Goal: Transaction & Acquisition: Obtain resource

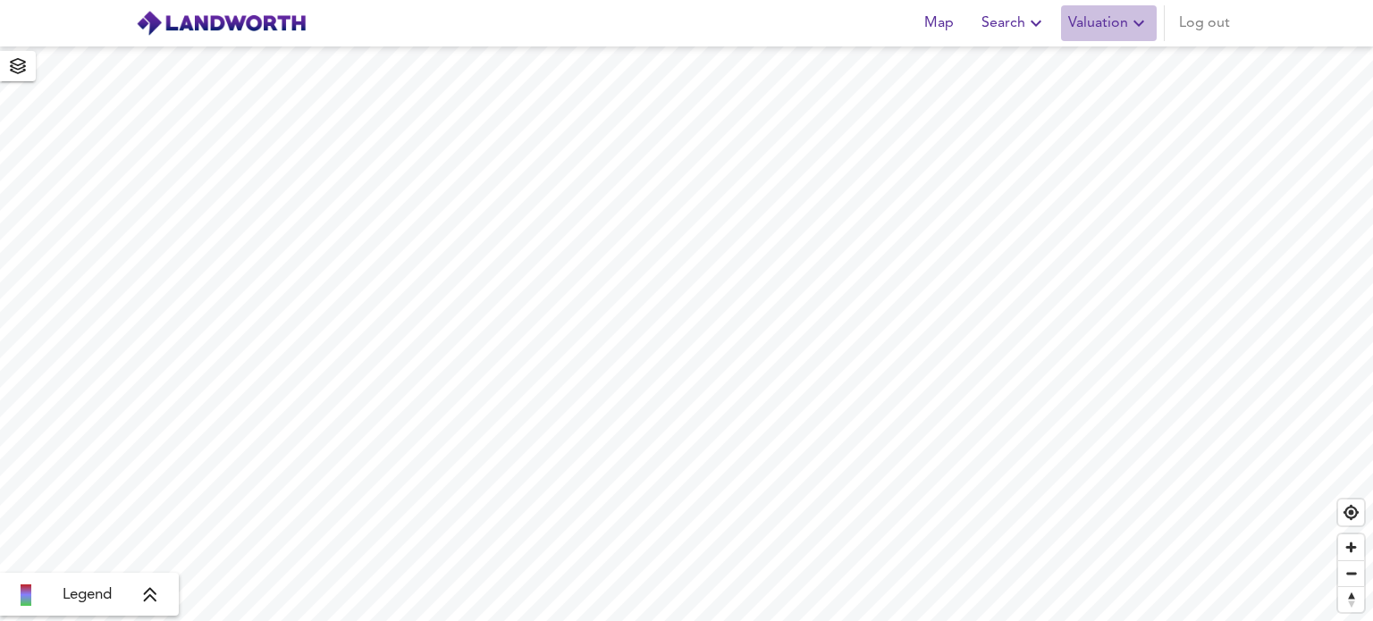
click at [1102, 22] on span "Valuation" at bounding box center [1108, 23] width 81 height 25
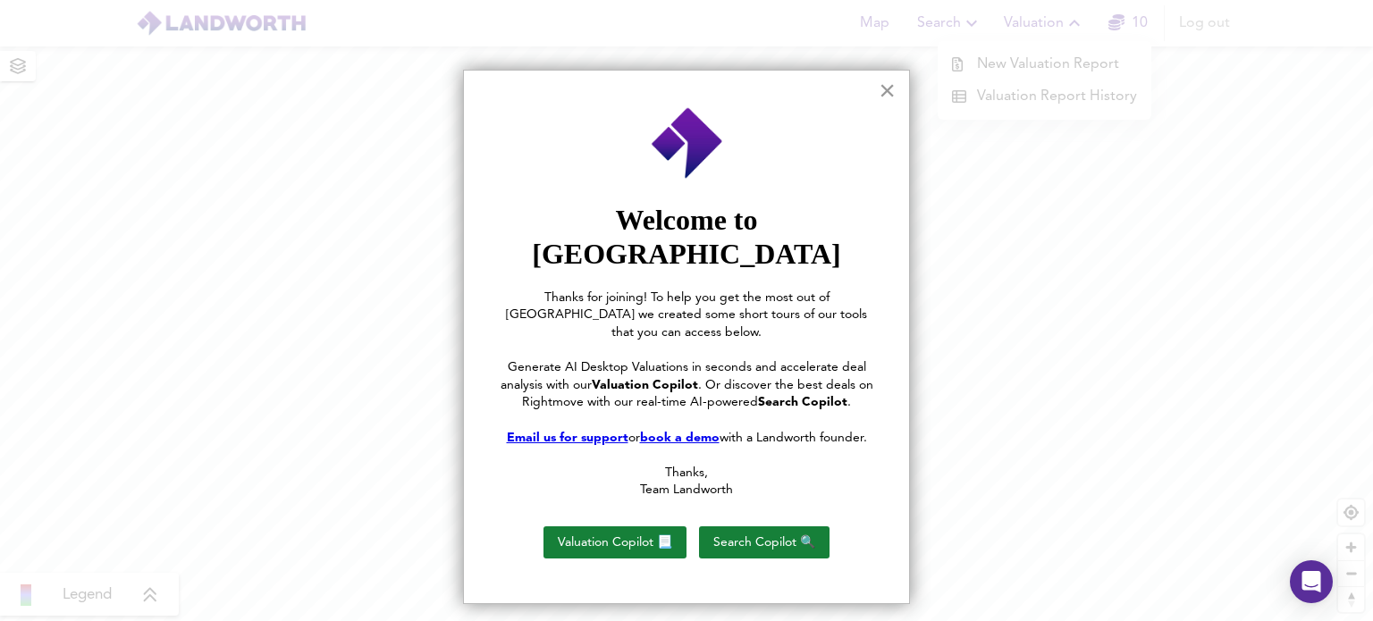
click at [892, 92] on button "×" at bounding box center [886, 90] width 17 height 29
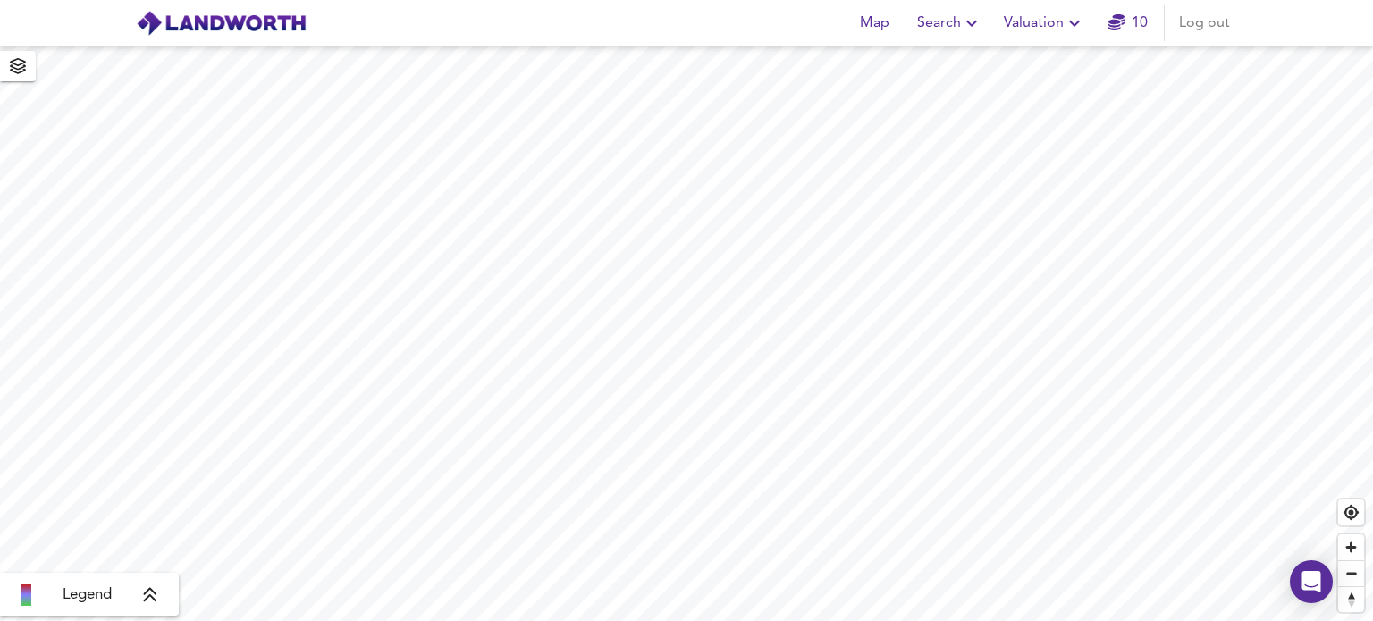
click at [1014, 26] on span "Valuation" at bounding box center [1044, 23] width 81 height 25
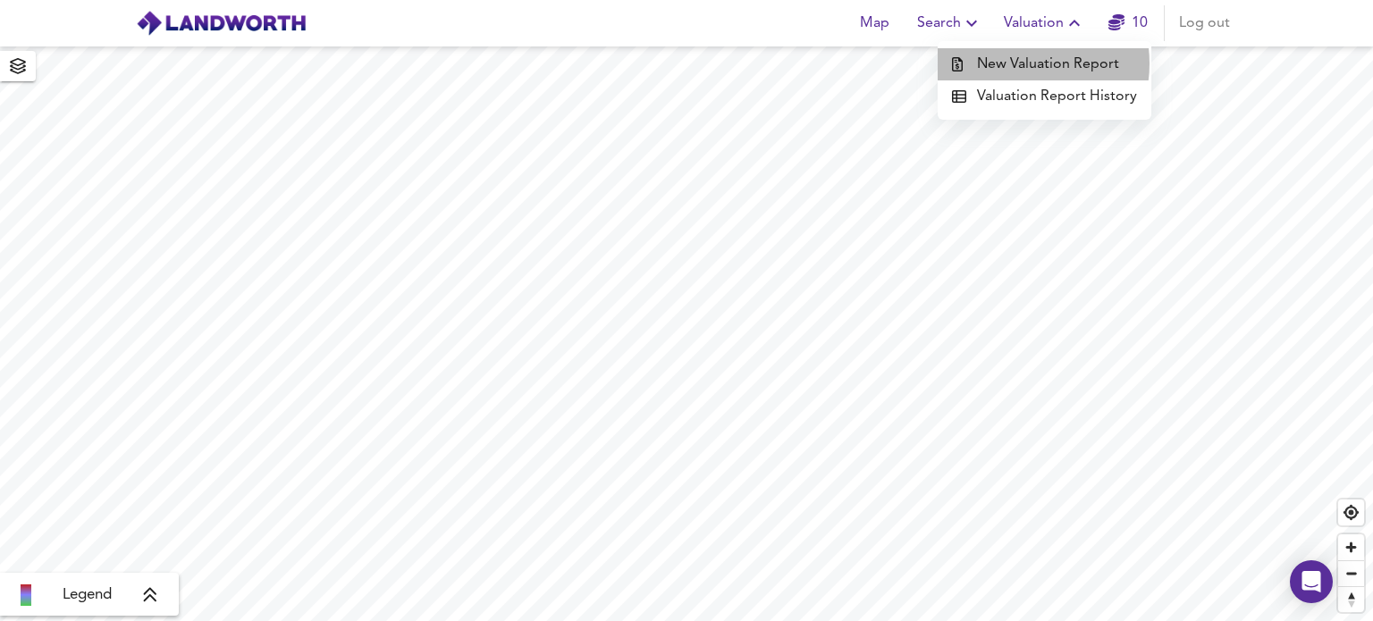
click at [1017, 63] on li "New Valuation Report" at bounding box center [1044, 64] width 214 height 32
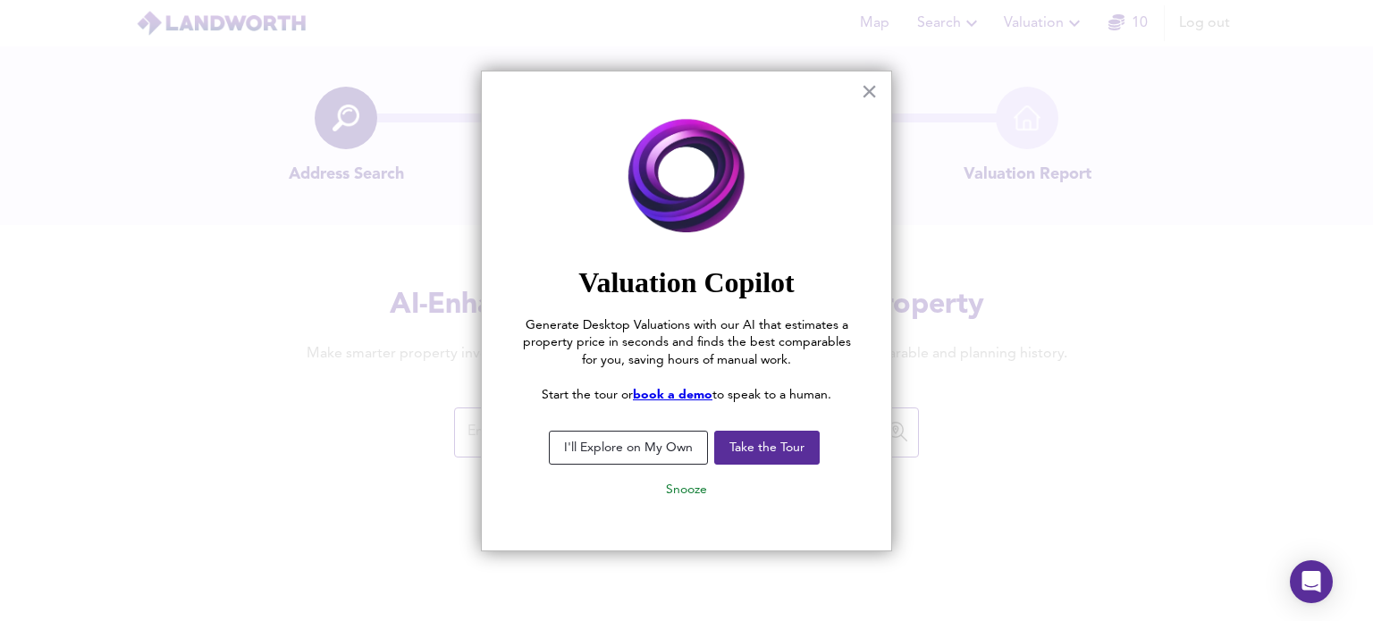
click at [627, 447] on button "I'll Explore on My Own" at bounding box center [628, 448] width 159 height 34
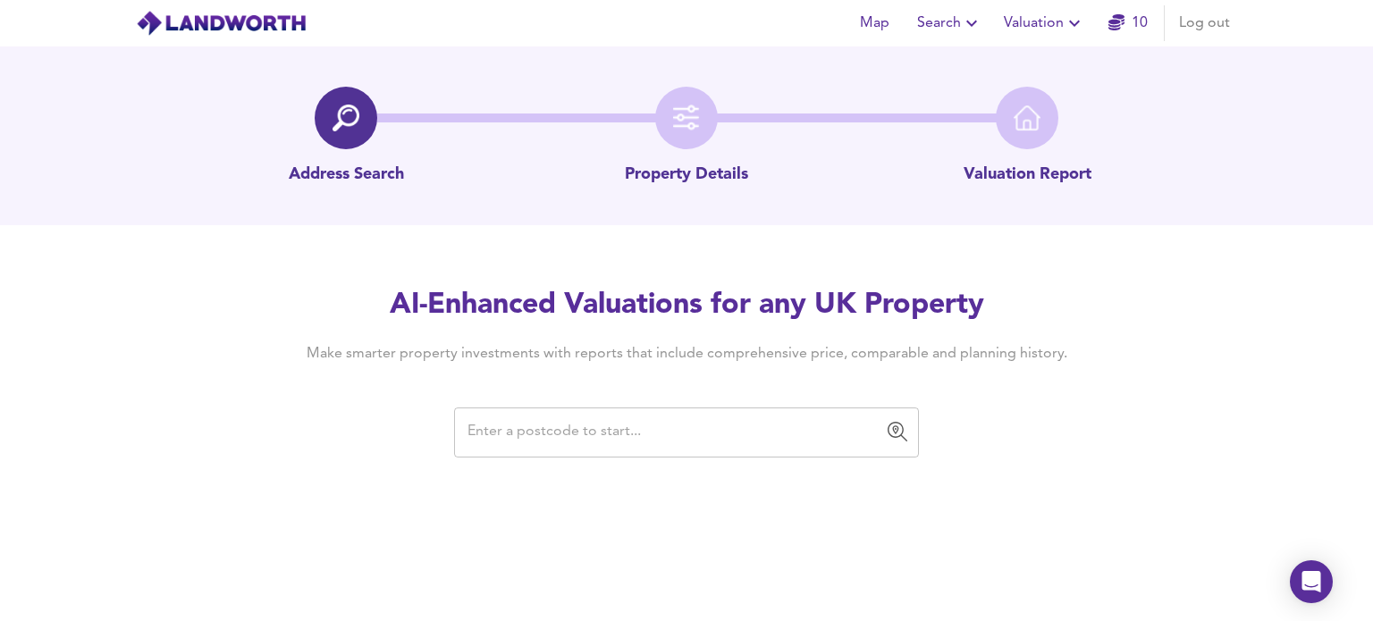
click at [604, 445] on input "text" at bounding box center [673, 433] width 422 height 34
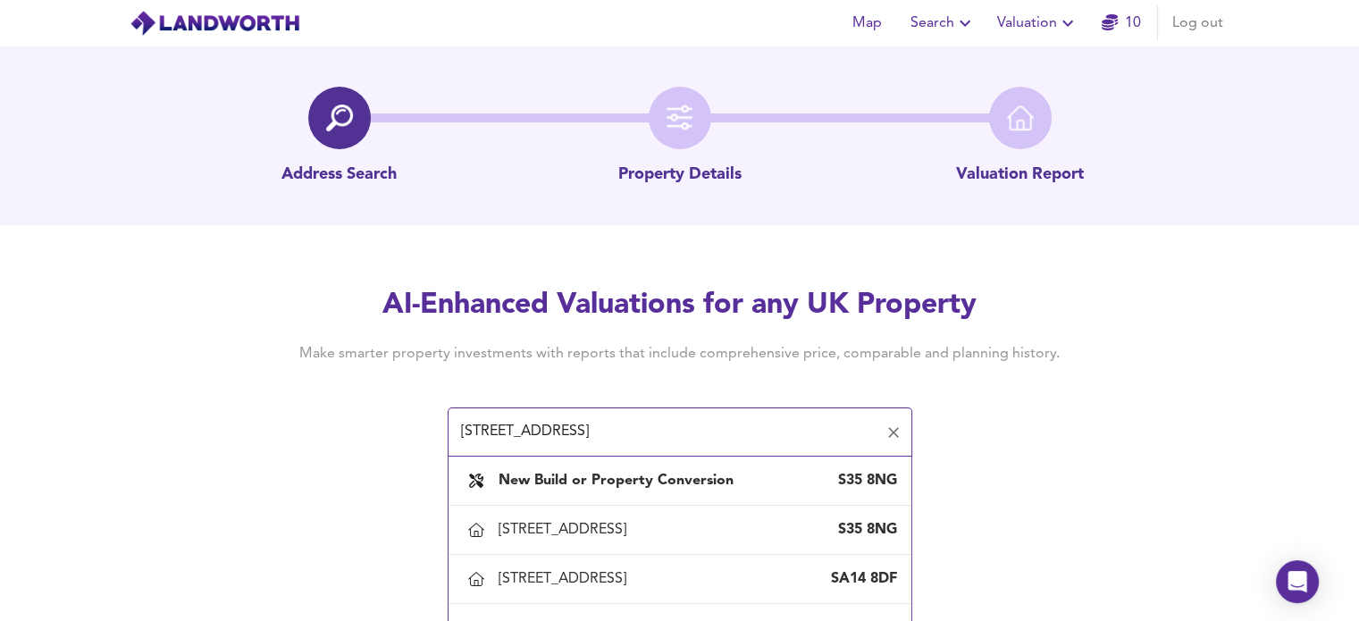
drag, startPoint x: 556, startPoint y: 430, endPoint x: 529, endPoint y: 433, distance: 26.9
click at [529, 433] on input "43 hill top lane s35" at bounding box center [667, 433] width 422 height 34
click at [738, 431] on input "43 hill top road s35" at bounding box center [667, 433] width 422 height 34
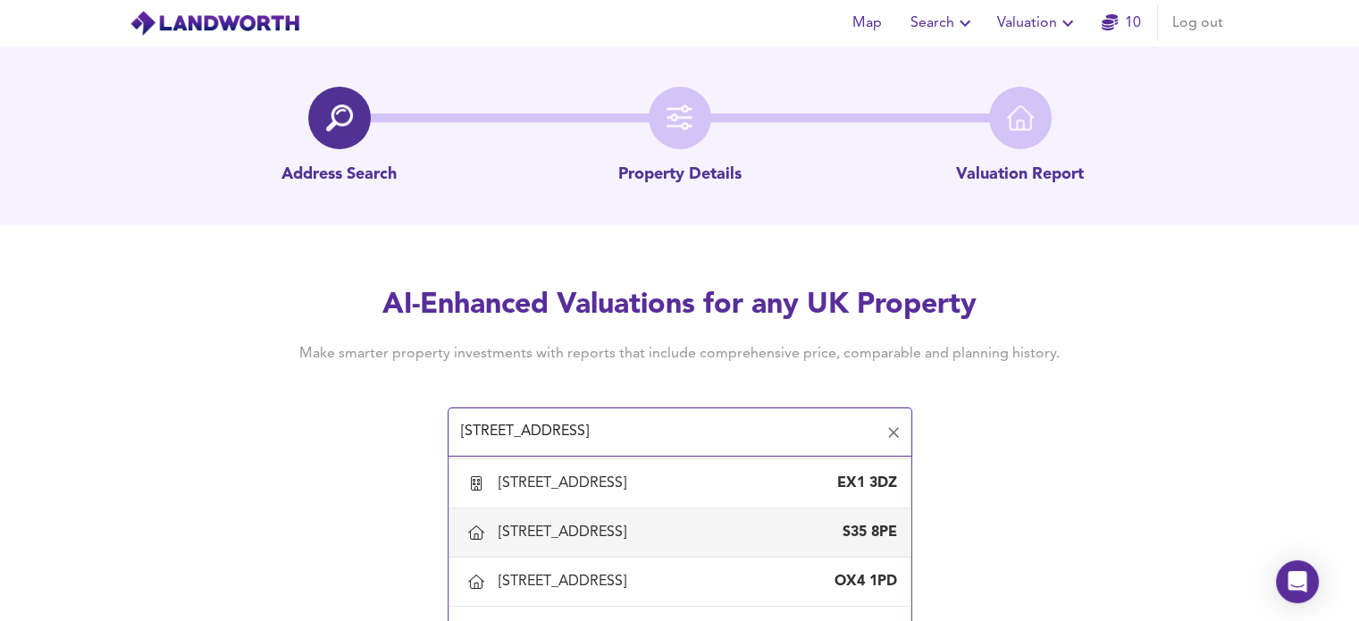
click at [633, 541] on div "43 Hill Top Road, Sheffield" at bounding box center [566, 533] width 135 height 20
type input "43 Hill Top Road, Sheffield"
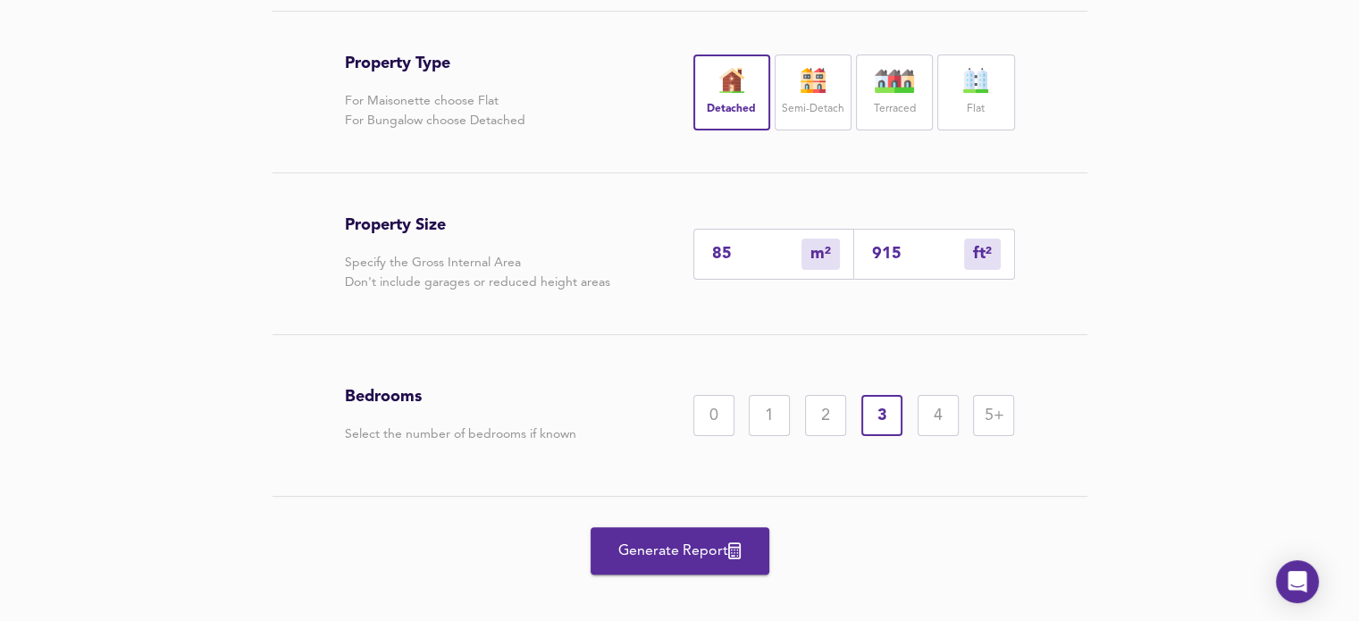
scroll to position [403, 0]
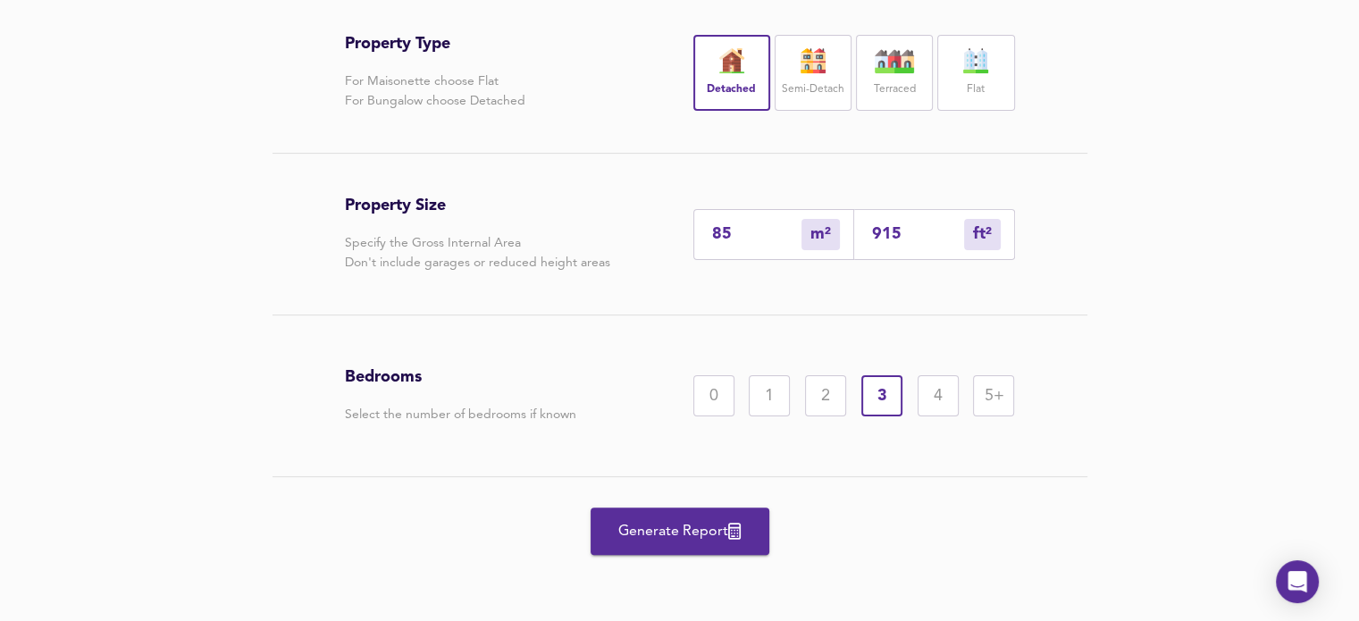
click at [662, 521] on span "Generate Report" at bounding box center [680, 531] width 143 height 25
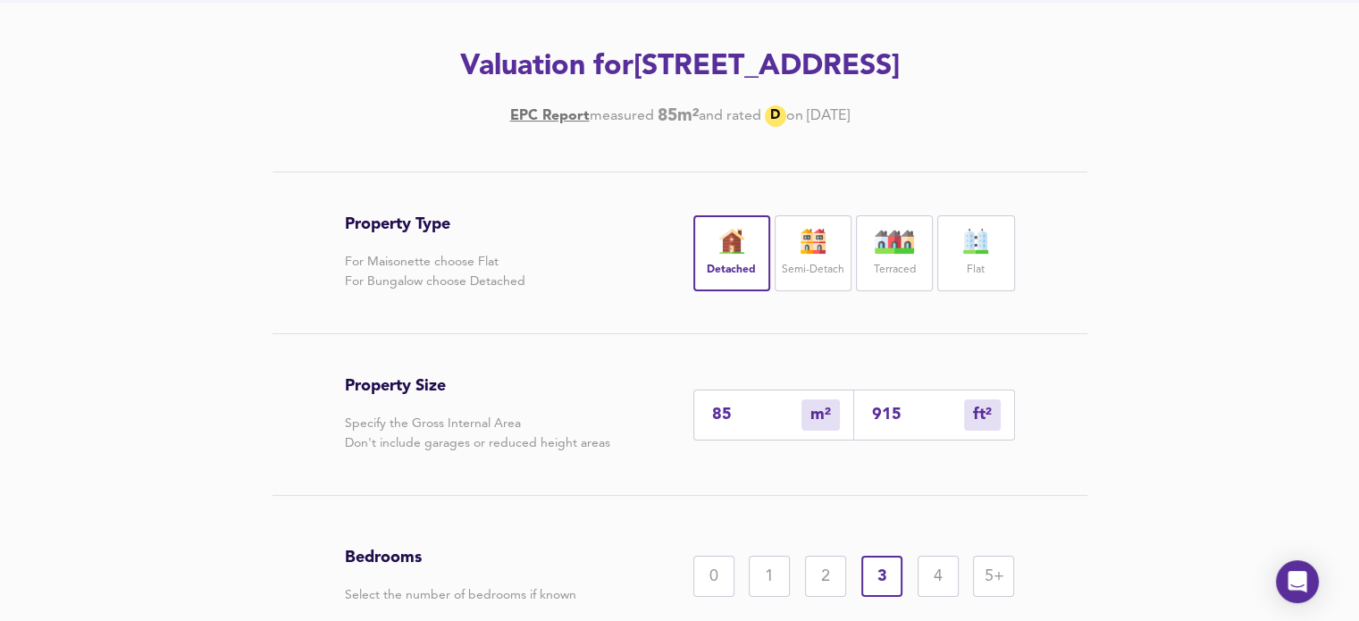
scroll to position [154, 0]
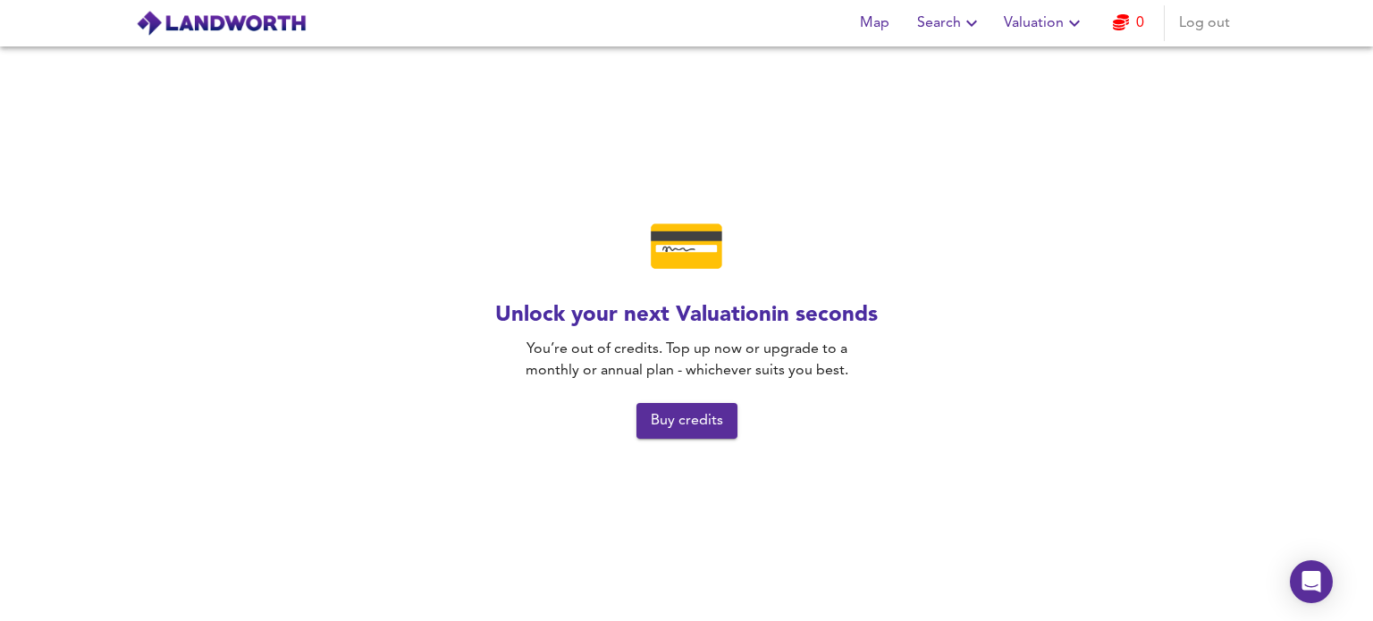
click at [1130, 24] on link "0" at bounding box center [1128, 23] width 31 height 25
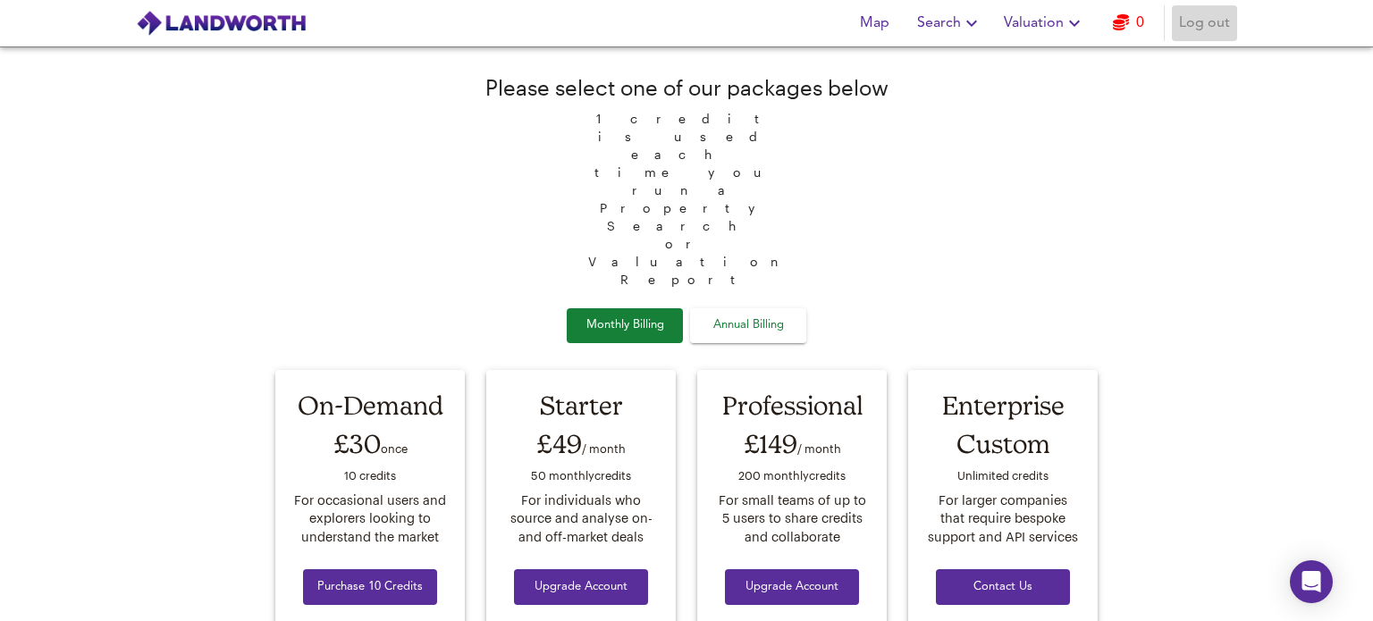
click at [1200, 26] on span "Log out" at bounding box center [1204, 23] width 51 height 25
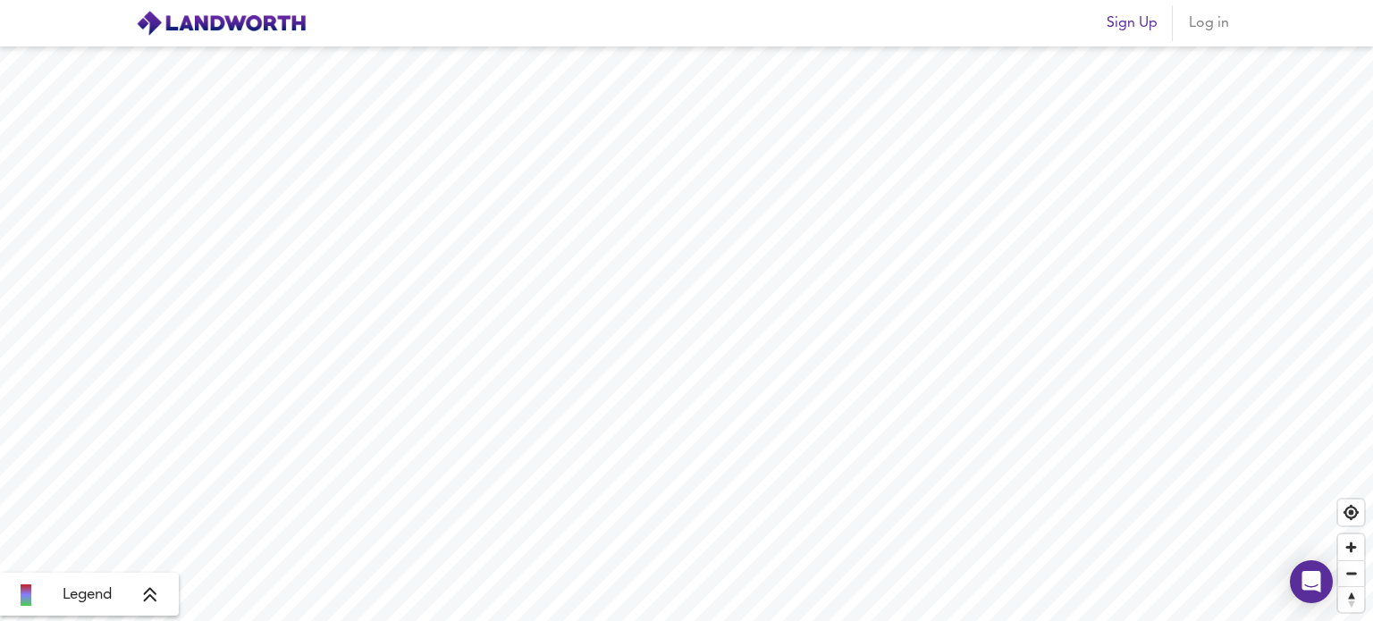
click at [1125, 28] on span "Sign Up" at bounding box center [1131, 23] width 51 height 25
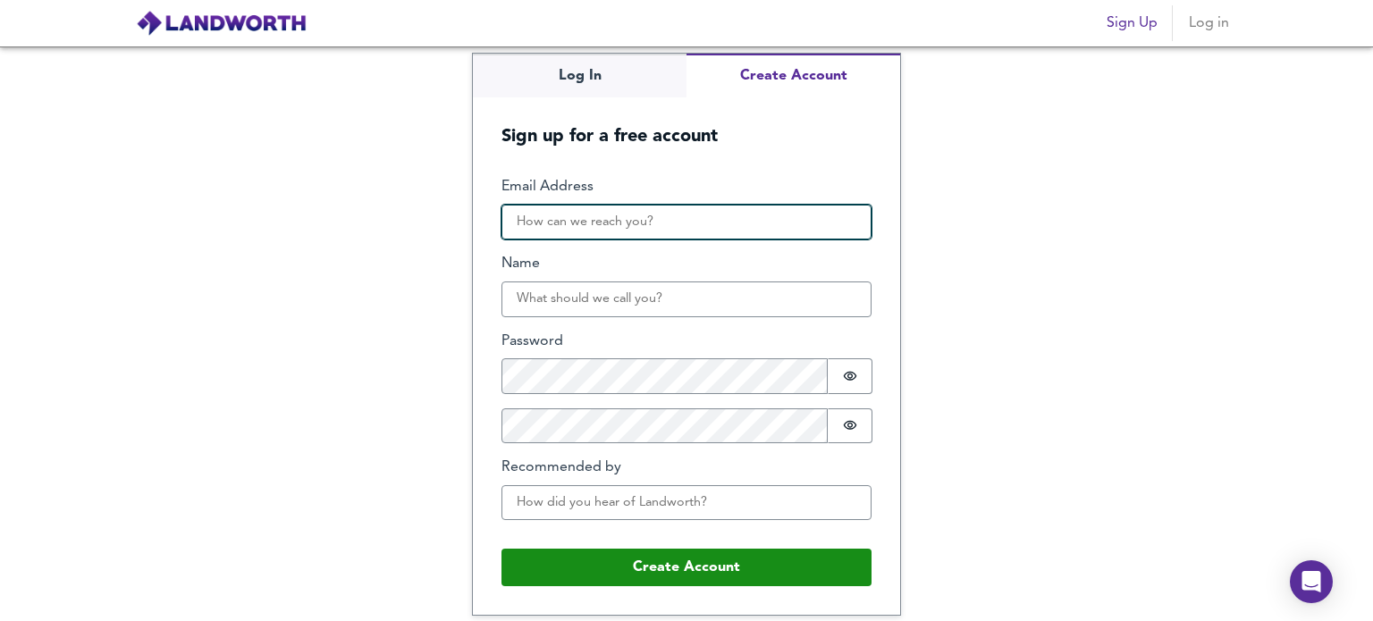
click at [551, 213] on input "Email Address" at bounding box center [686, 223] width 370 height 36
paste input "[EMAIL_ADDRESS][DOMAIN_NAME]"
type input "[EMAIL_ADDRESS][DOMAIN_NAME]"
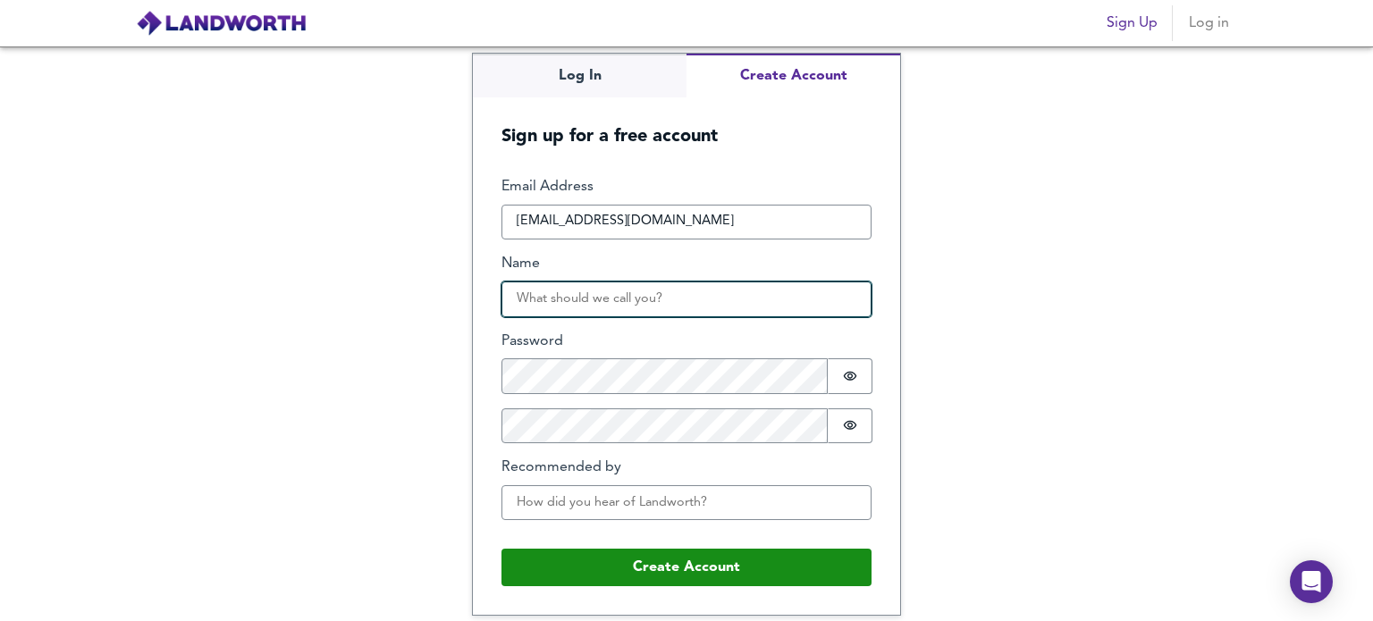
click at [562, 312] on input "Name" at bounding box center [686, 299] width 370 height 36
type input "[PERSON_NAME]"
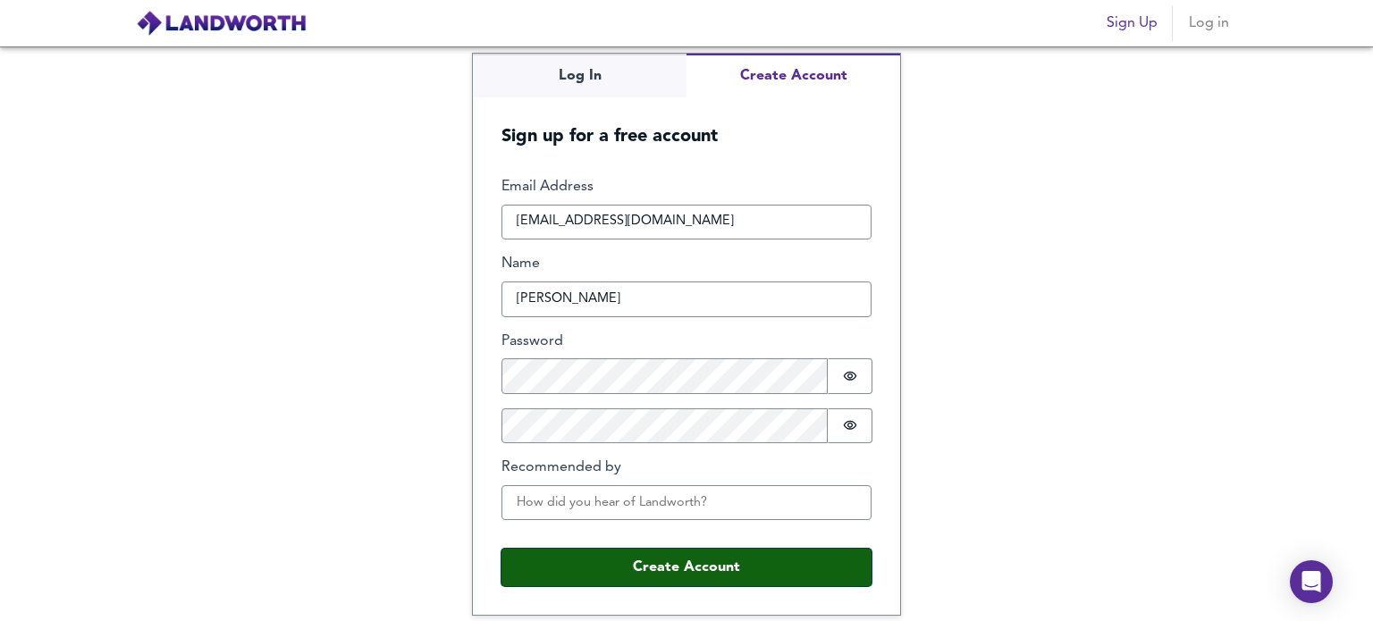
click at [649, 567] on button "Create Account" at bounding box center [686, 568] width 370 height 38
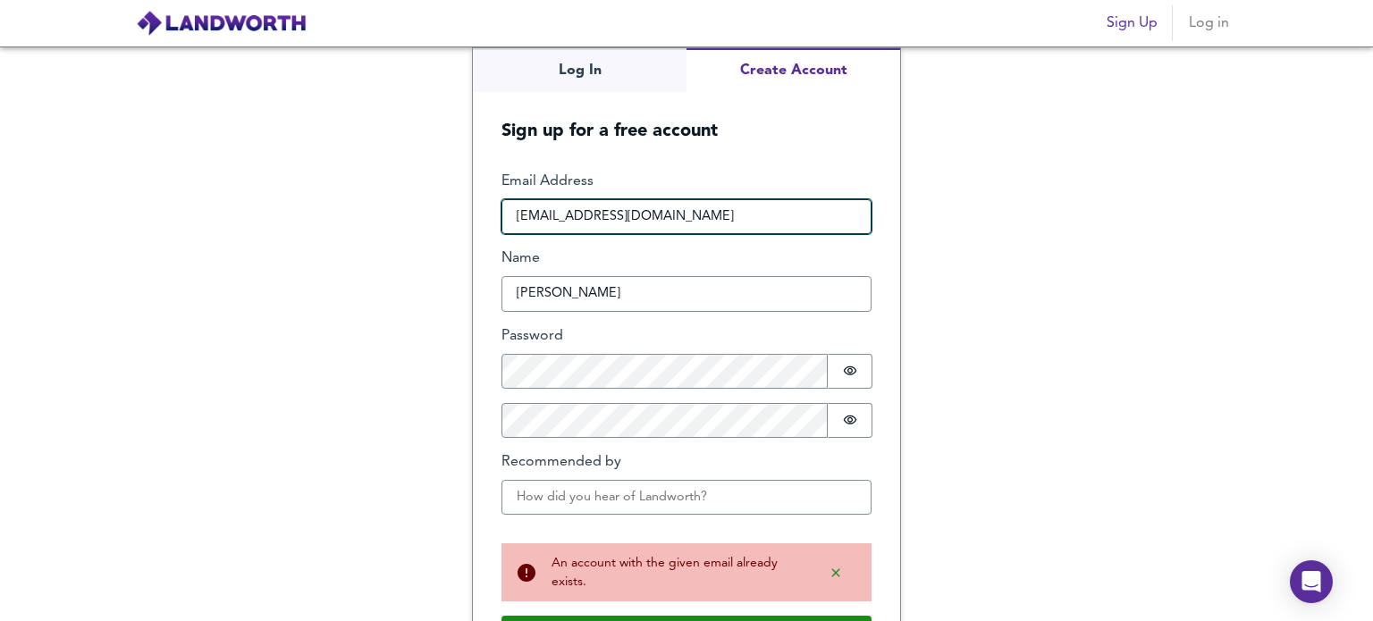
drag, startPoint x: 677, startPoint y: 206, endPoint x: 415, endPoint y: 199, distance: 262.8
click at [415, 199] on div "Log In Create Account Sign up for a free account Email Address [EMAIL_ADDRESS][…" at bounding box center [686, 333] width 1373 height 575
paste input "[EMAIL_ADDRESS][DOMAIN_NAME]"
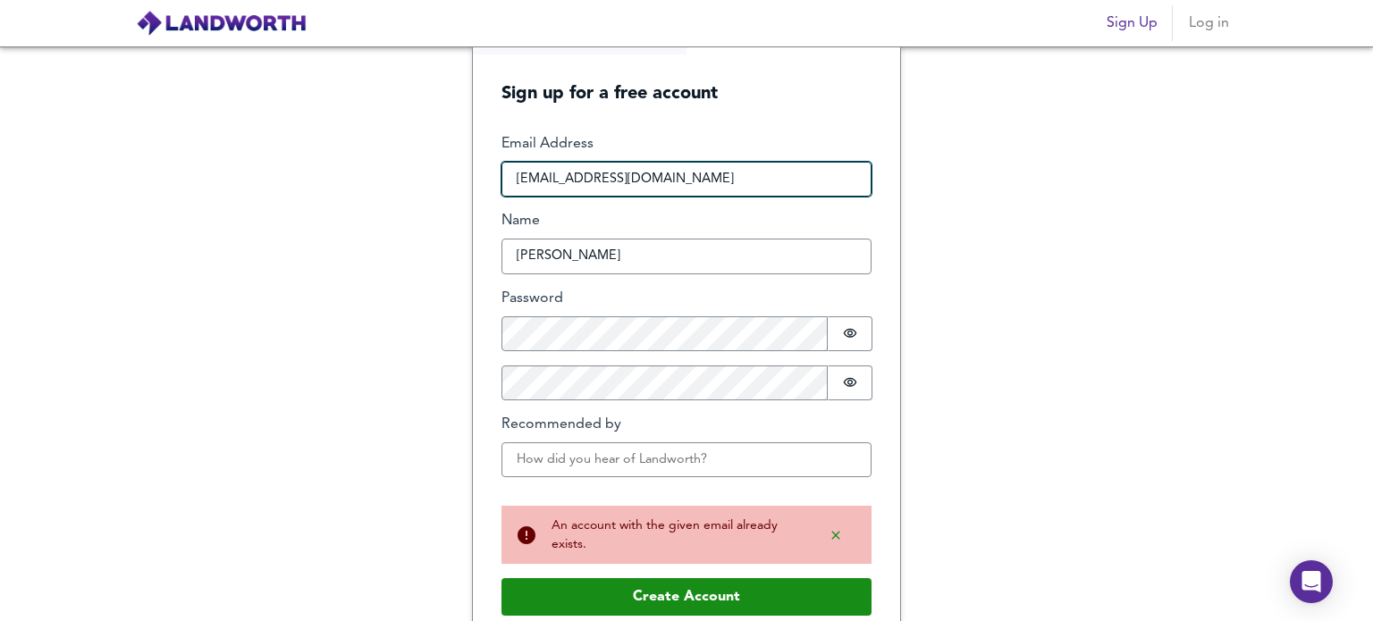
scroll to position [58, 0]
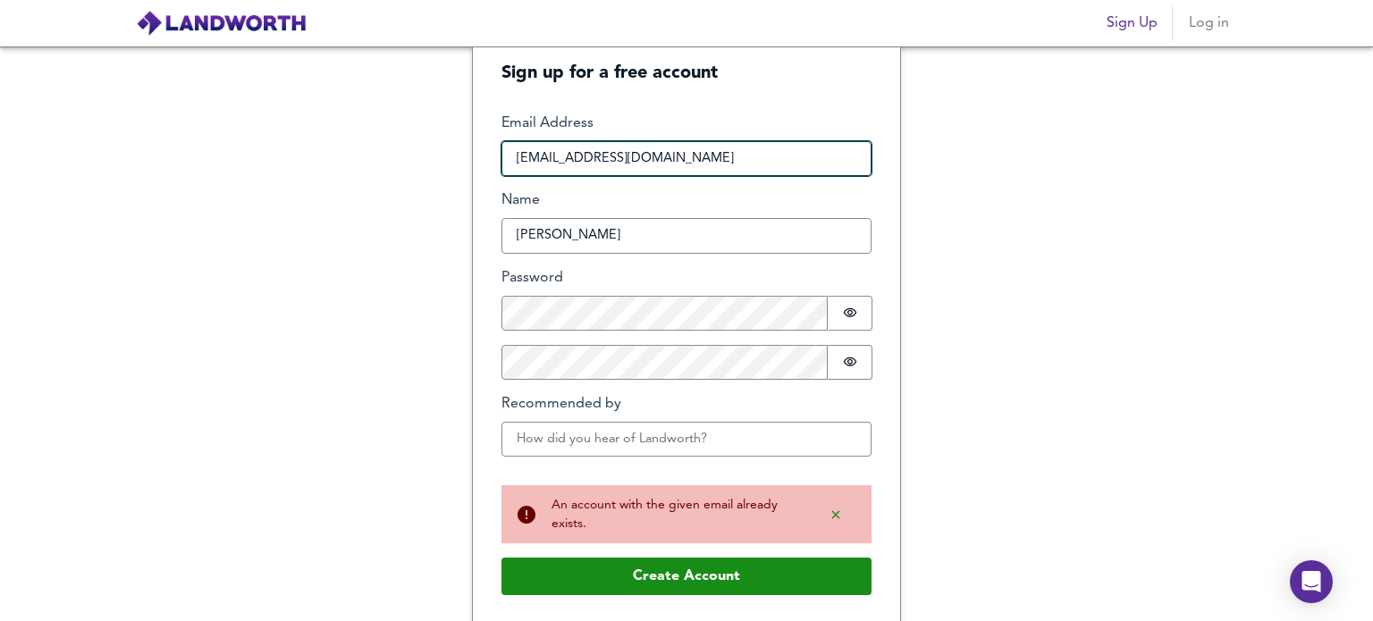
type input "[EMAIL_ADDRESS][DOMAIN_NAME]"
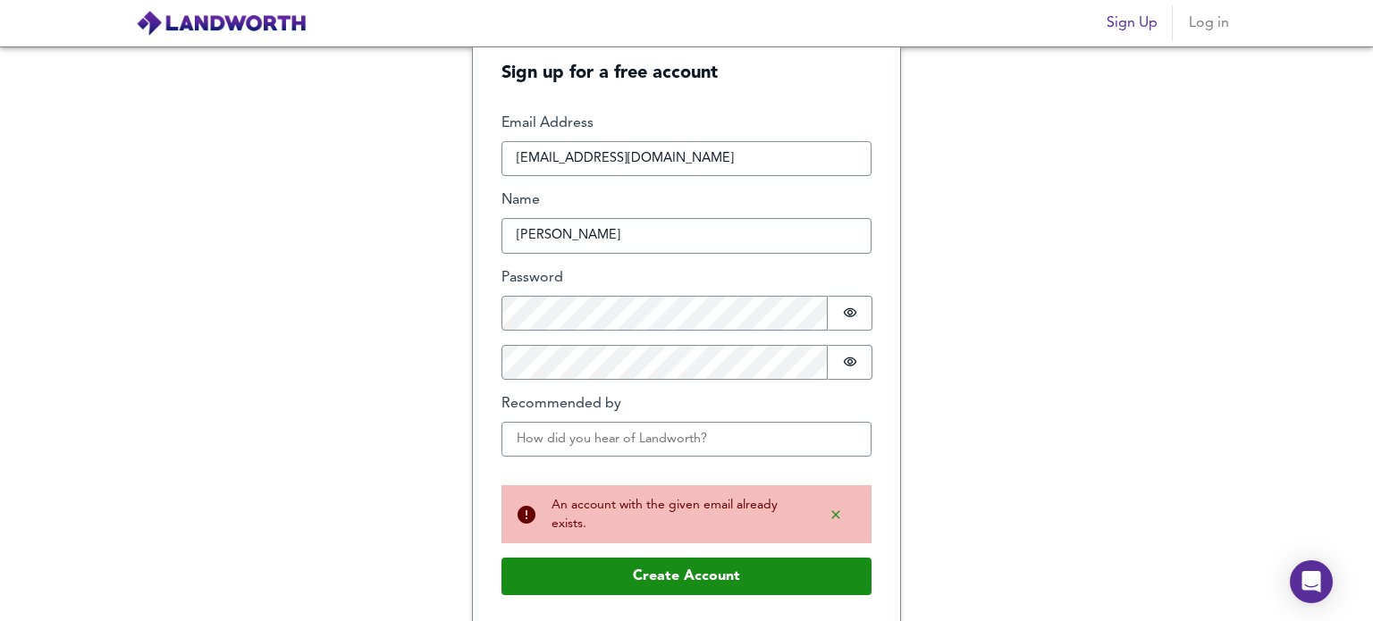
click at [676, 592] on form "Email Address [EMAIL_ADDRESS][DOMAIN_NAME] Name [PERSON_NAME] Password Password…" at bounding box center [686, 354] width 427 height 539
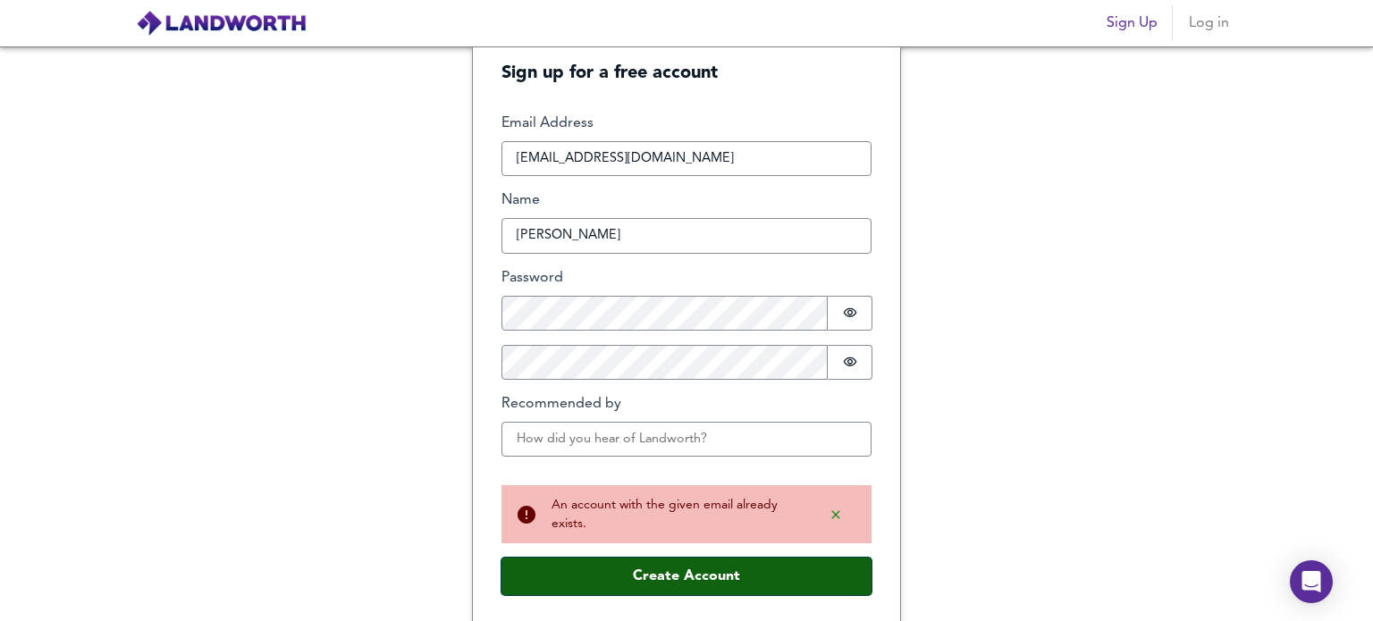
click at [676, 568] on button "Create Account" at bounding box center [686, 577] width 370 height 38
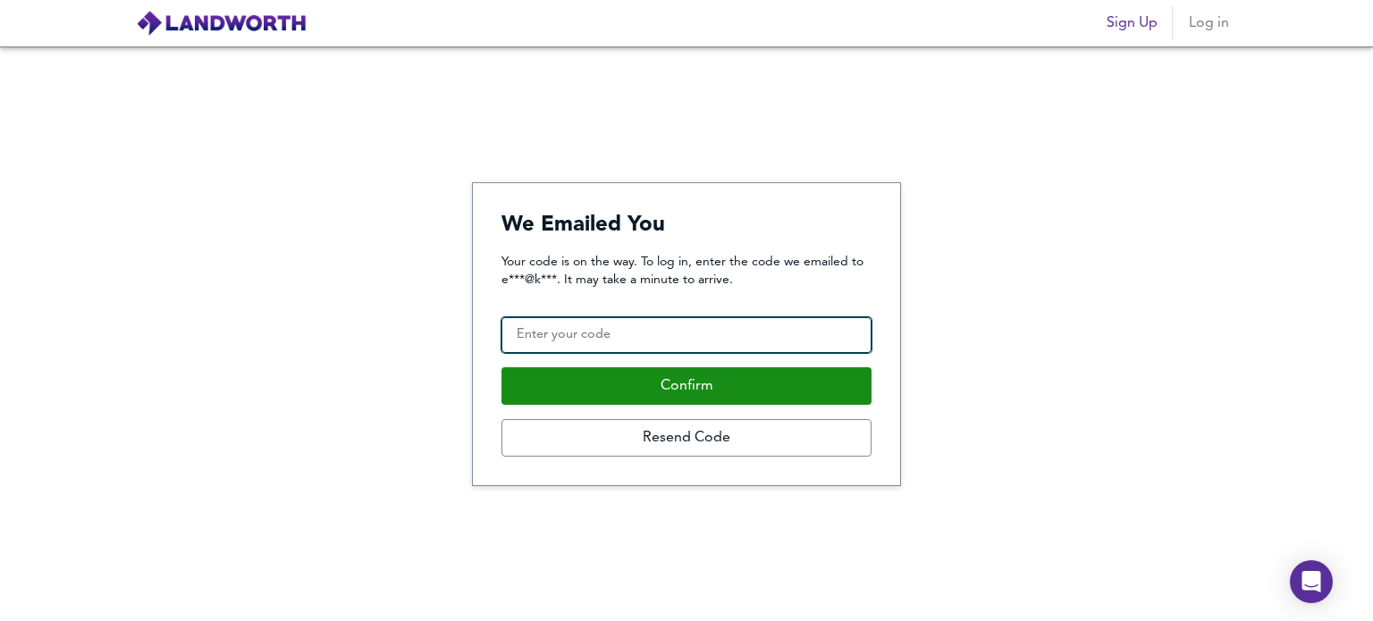
click at [639, 335] on input "Confirmation Code" at bounding box center [686, 335] width 370 height 36
paste input "456287"
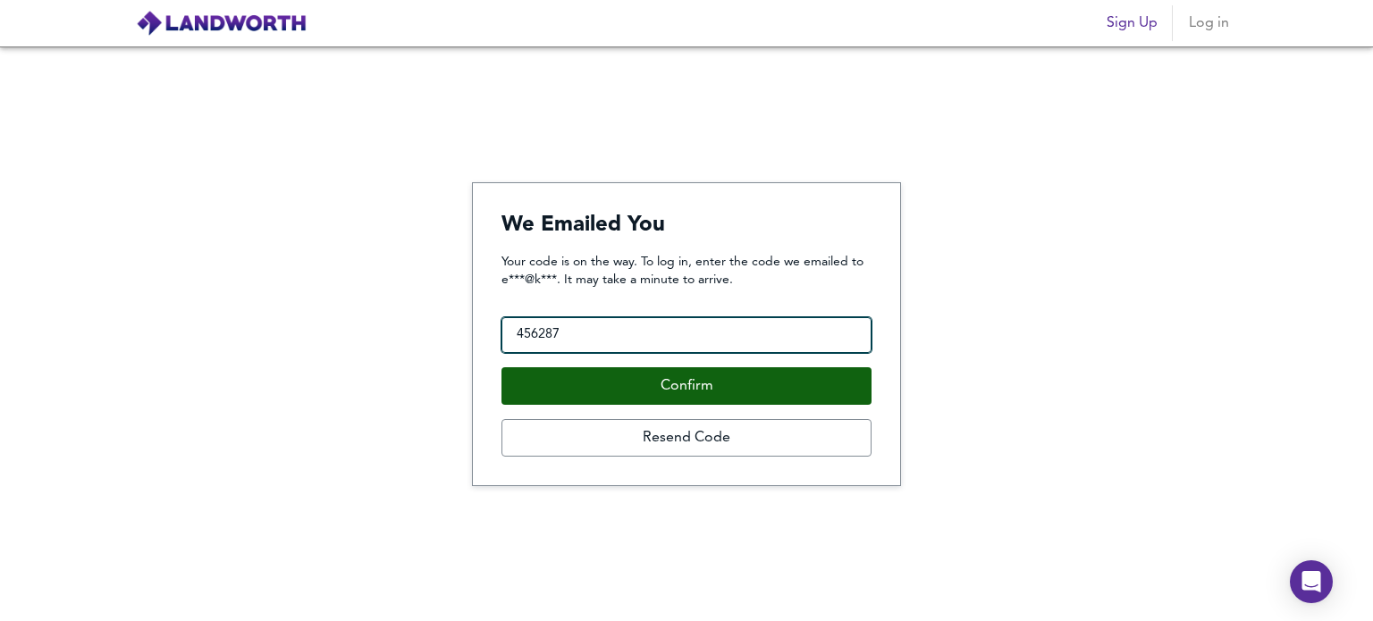
type input "456287"
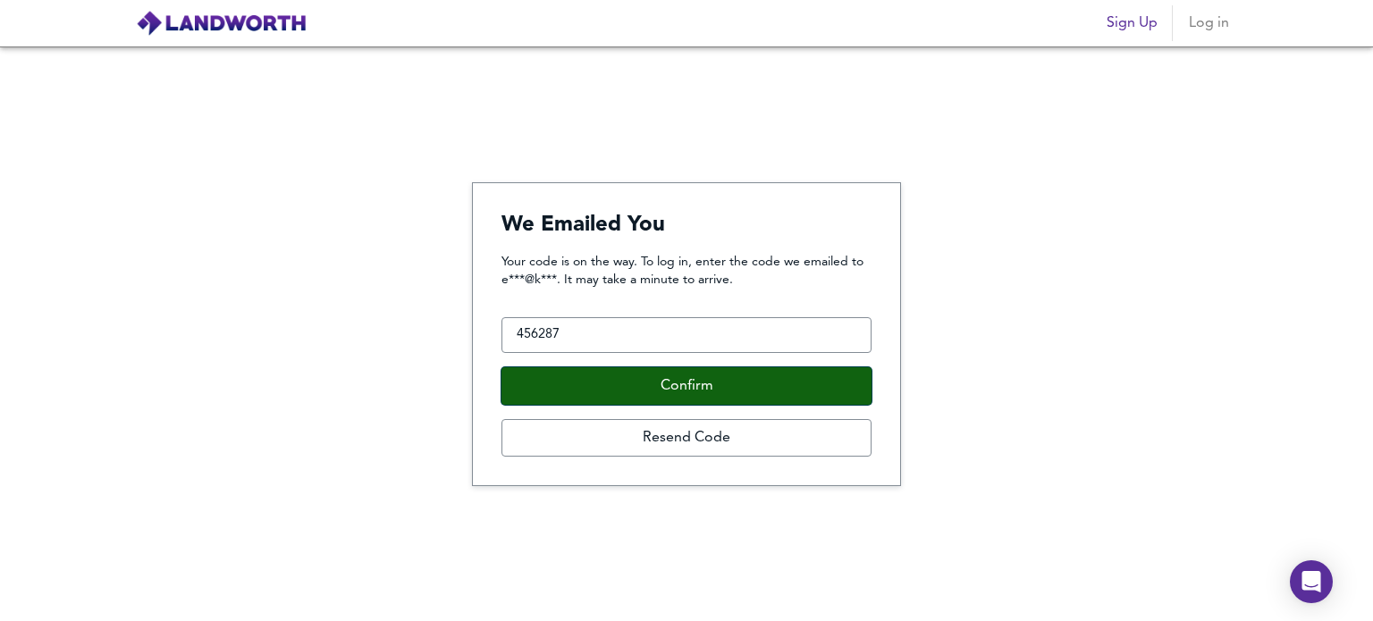
click at [658, 374] on button "Confirm" at bounding box center [686, 386] width 370 height 38
